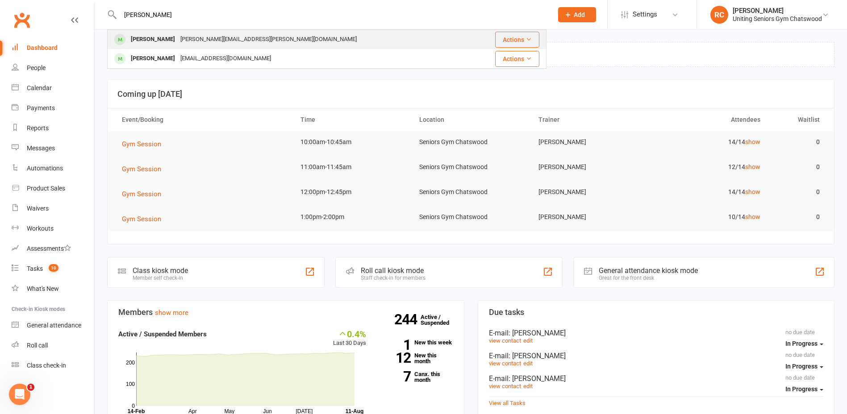
type input "[PERSON_NAME]"
click at [339, 42] on div "[PERSON_NAME] [PERSON_NAME][EMAIL_ADDRESS][PERSON_NAME][DOMAIN_NAME]" at bounding box center [290, 39] width 364 height 18
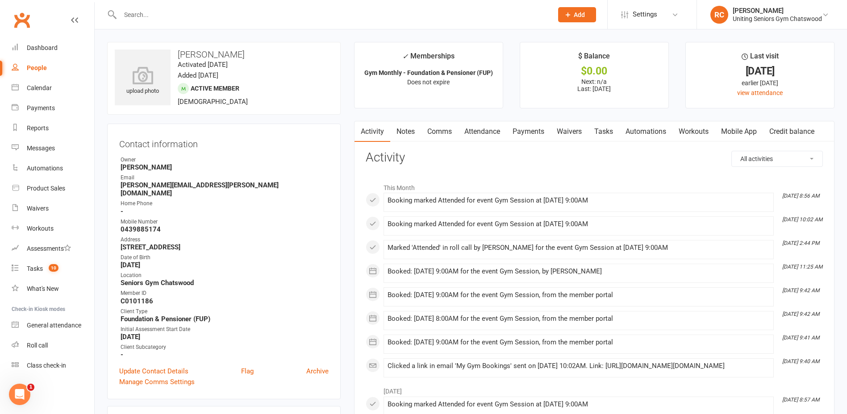
click at [736, 134] on link "Mobile App" at bounding box center [739, 131] width 48 height 21
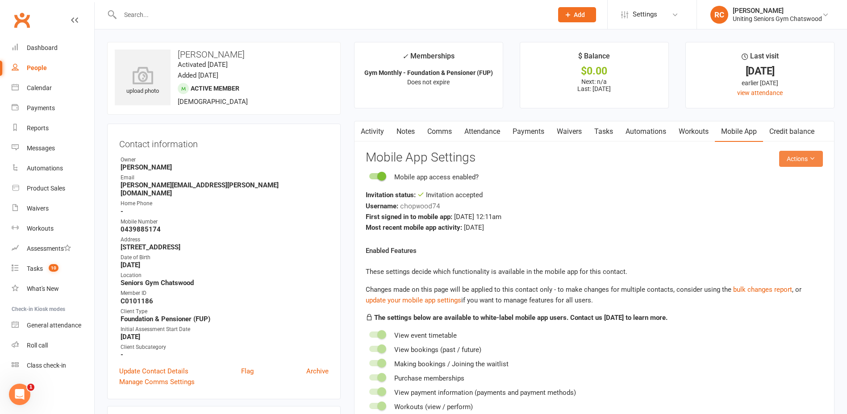
click at [792, 161] on button "Actions" at bounding box center [801, 159] width 44 height 16
click at [772, 216] on link "Reset password" at bounding box center [772, 215] width 88 height 18
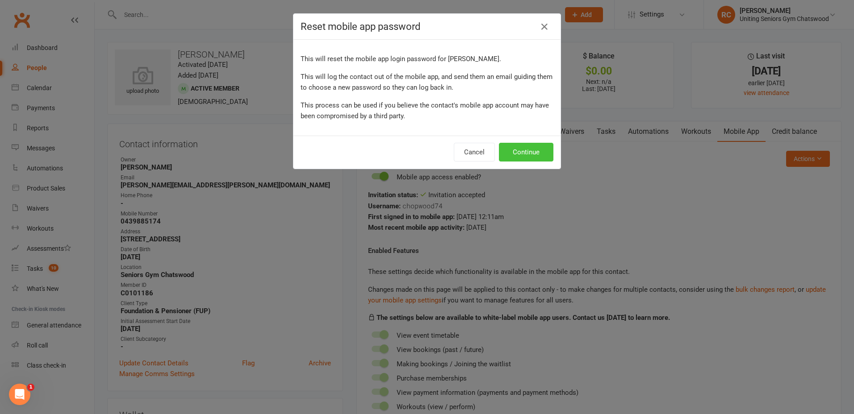
click at [534, 155] on button "Continue" at bounding box center [526, 152] width 54 height 19
